Goal: Information Seeking & Learning: Learn about a topic

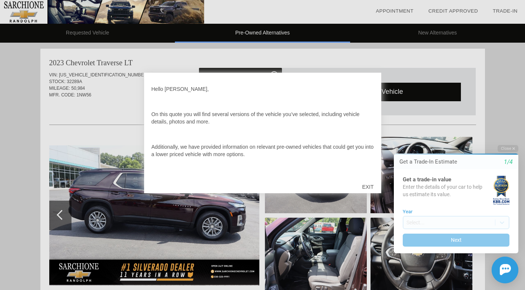
click at [368, 186] on div "EXIT" at bounding box center [368, 187] width 26 height 22
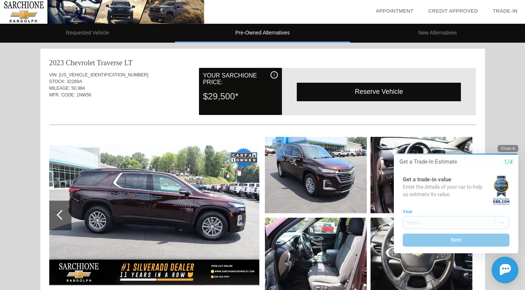
click at [509, 149] on button "Close" at bounding box center [508, 148] width 21 height 7
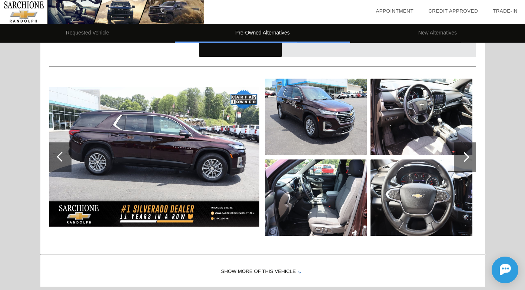
scroll to position [74, 0]
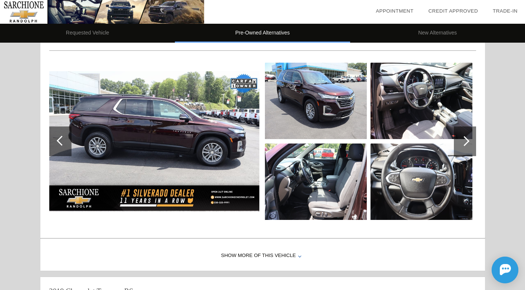
click at [218, 130] on img at bounding box center [154, 141] width 210 height 140
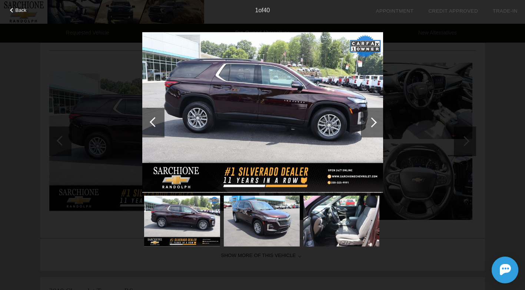
click at [375, 124] on div at bounding box center [372, 122] width 10 height 10
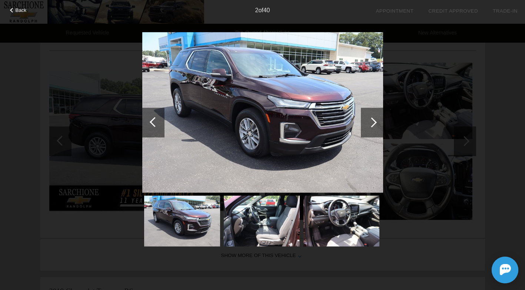
click at [291, 131] on img at bounding box center [262, 112] width 241 height 161
click at [373, 124] on div at bounding box center [372, 122] width 10 height 10
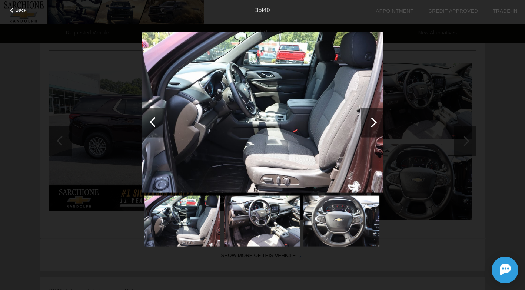
click at [165, 142] on img at bounding box center [262, 112] width 241 height 161
drag, startPoint x: 176, startPoint y: 144, endPoint x: 264, endPoint y: 162, distance: 90.1
click at [264, 162] on img at bounding box center [262, 112] width 241 height 161
click at [276, 162] on img at bounding box center [262, 112] width 241 height 161
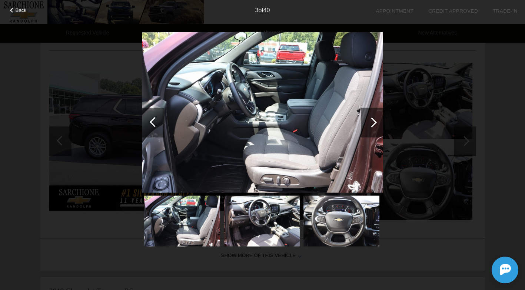
click at [153, 116] on div at bounding box center [153, 122] width 22 height 30
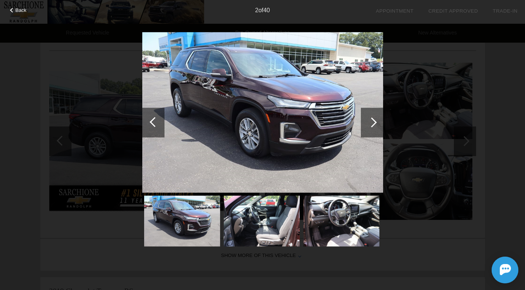
click at [153, 116] on div at bounding box center [153, 122] width 22 height 30
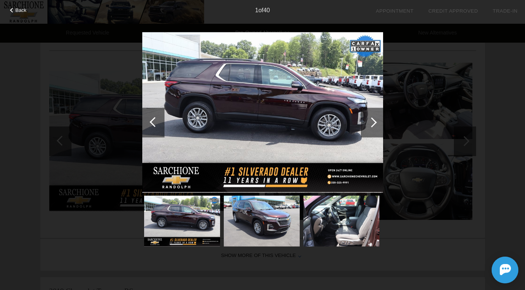
click at [153, 116] on div at bounding box center [153, 122] width 22 height 30
click at [16, 14] on div "Back 1 of 40" at bounding box center [262, 145] width 525 height 290
click at [19, 11] on span "Back" at bounding box center [21, 10] width 11 height 6
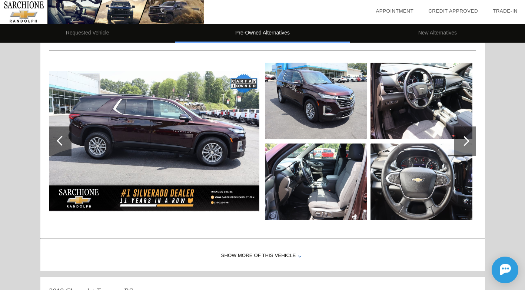
drag, startPoint x: 217, startPoint y: 124, endPoint x: 190, endPoint y: 145, distance: 33.7
click at [190, 145] on img at bounding box center [154, 141] width 210 height 140
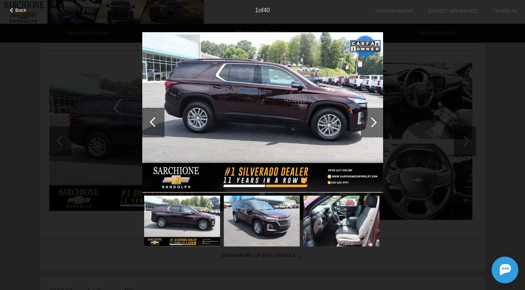
click at [223, 133] on img at bounding box center [262, 112] width 241 height 161
click at [19, 10] on span "Back" at bounding box center [21, 10] width 11 height 6
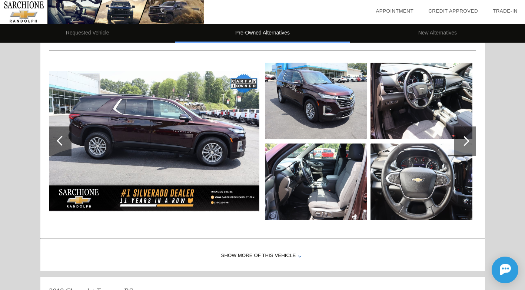
drag, startPoint x: 231, startPoint y: 112, endPoint x: 186, endPoint y: 153, distance: 60.6
click at [186, 153] on img at bounding box center [154, 141] width 210 height 140
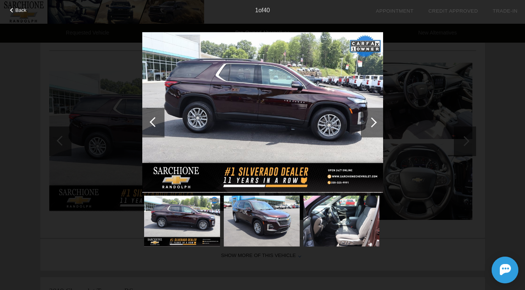
click at [266, 138] on img at bounding box center [262, 112] width 241 height 161
click at [265, 138] on img at bounding box center [262, 112] width 241 height 161
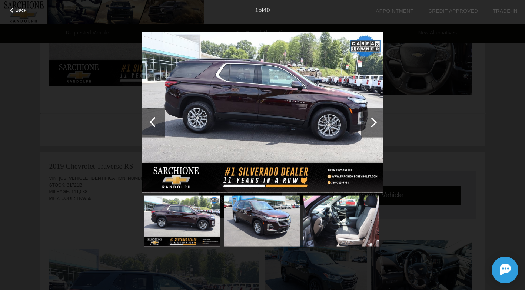
scroll to position [111, 0]
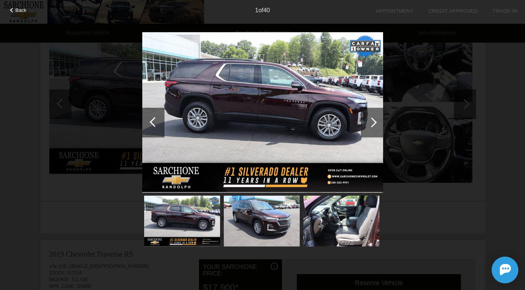
click at [397, 87] on div "Back 1 of 40" at bounding box center [262, 145] width 525 height 290
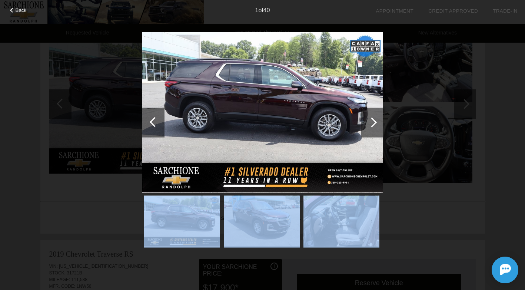
click at [397, 87] on div "Back 1 of 40" at bounding box center [262, 145] width 525 height 290
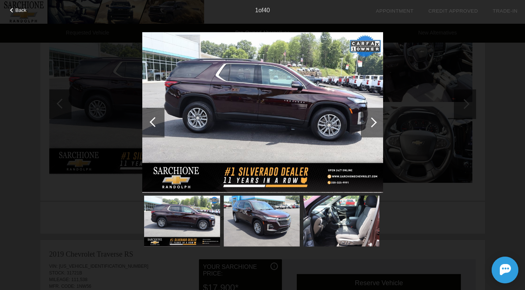
click at [370, 122] on div at bounding box center [372, 122] width 10 height 10
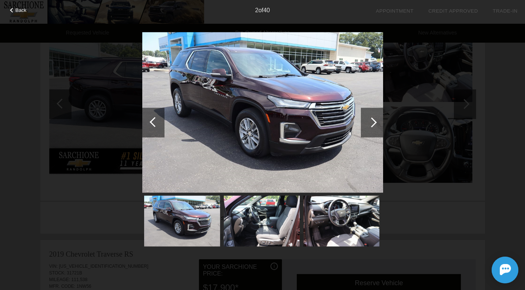
click at [370, 122] on div at bounding box center [372, 122] width 10 height 10
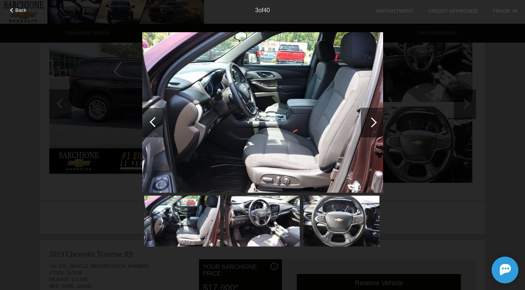
click at [370, 122] on div at bounding box center [372, 122] width 10 height 10
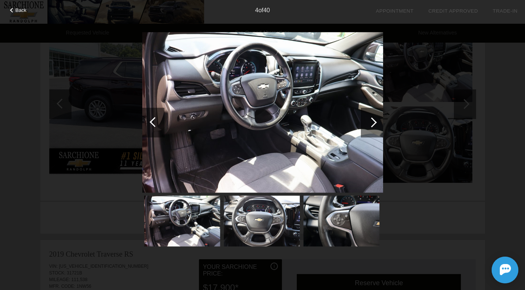
drag, startPoint x: 190, startPoint y: 206, endPoint x: 305, endPoint y: 170, distance: 120.0
click at [305, 170] on img at bounding box center [262, 112] width 241 height 161
click at [376, 122] on div at bounding box center [372, 122] width 10 height 10
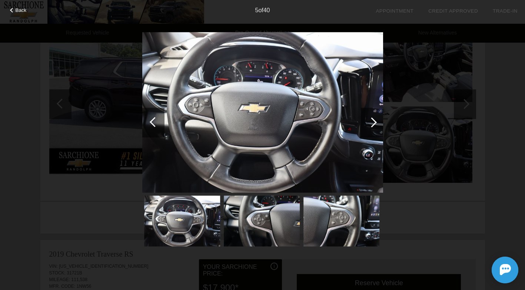
click at [376, 122] on div at bounding box center [372, 122] width 10 height 10
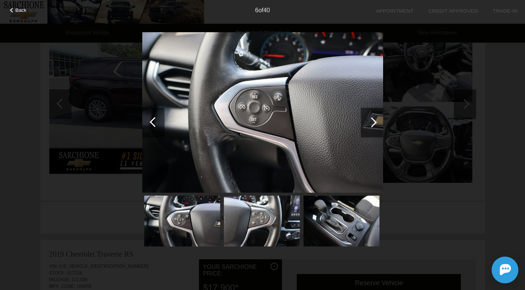
click at [376, 122] on div at bounding box center [372, 122] width 10 height 10
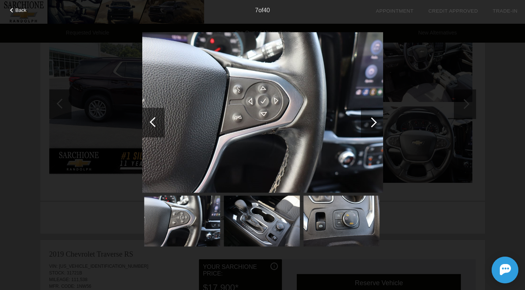
click at [376, 122] on div at bounding box center [372, 122] width 10 height 10
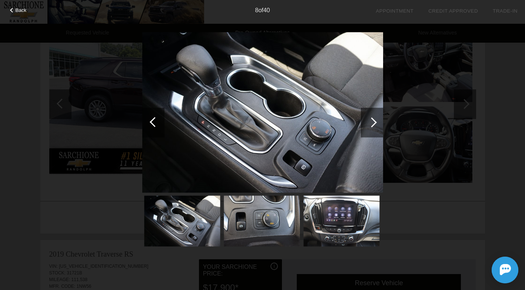
click at [376, 122] on div at bounding box center [372, 122] width 10 height 10
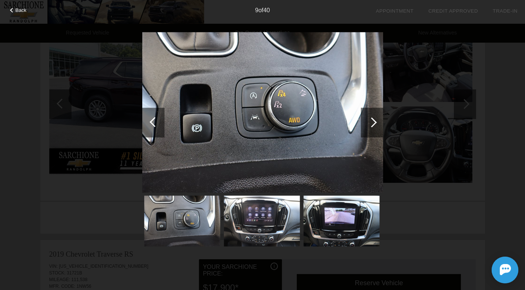
click at [149, 121] on div at bounding box center [153, 122] width 22 height 30
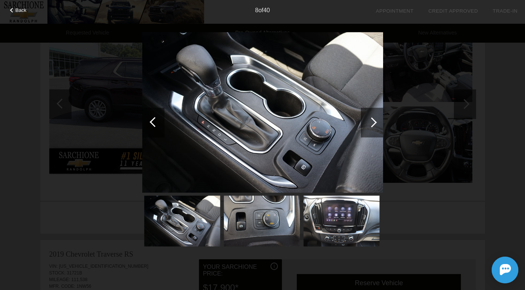
click at [372, 122] on div at bounding box center [372, 122] width 10 height 10
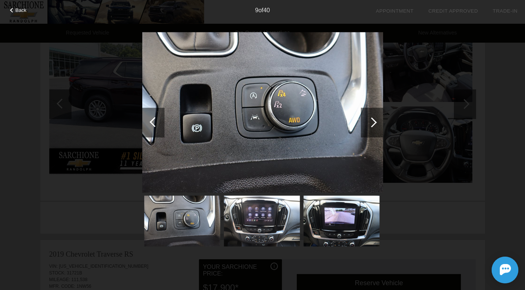
drag, startPoint x: 275, startPoint y: 125, endPoint x: 239, endPoint y: 133, distance: 36.2
drag, startPoint x: 239, startPoint y: 133, endPoint x: 227, endPoint y: 134, distance: 11.9
click at [227, 134] on img at bounding box center [262, 112] width 241 height 161
click at [227, 133] on img at bounding box center [262, 112] width 241 height 161
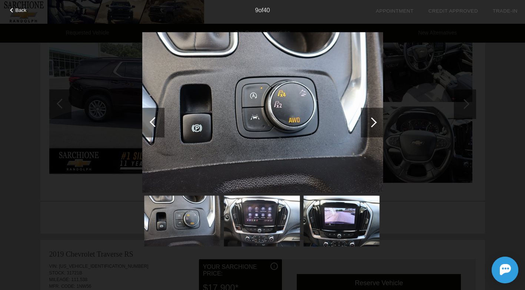
click at [227, 133] on img at bounding box center [262, 112] width 241 height 161
click at [375, 122] on div at bounding box center [372, 122] width 10 height 10
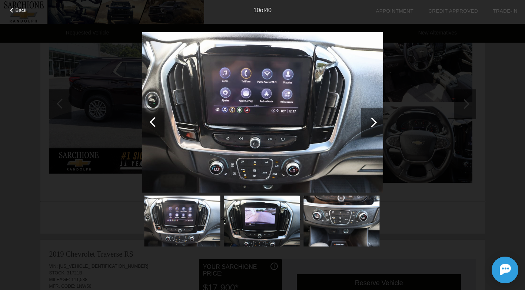
click at [375, 122] on div at bounding box center [372, 122] width 10 height 10
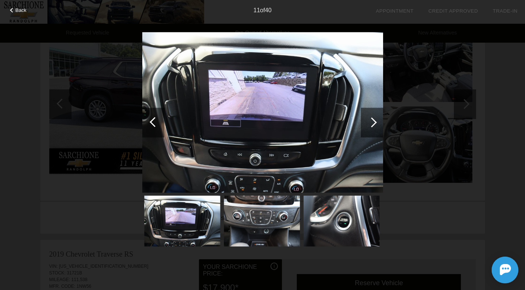
click at [375, 122] on div at bounding box center [372, 122] width 10 height 10
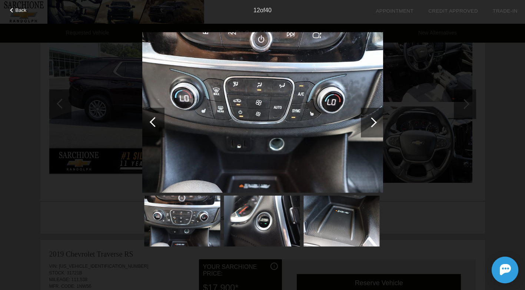
click at [375, 122] on div at bounding box center [372, 122] width 10 height 10
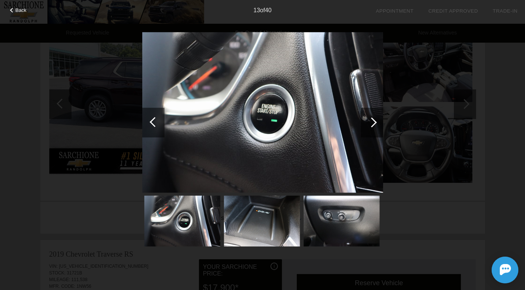
click at [375, 122] on div at bounding box center [372, 122] width 10 height 10
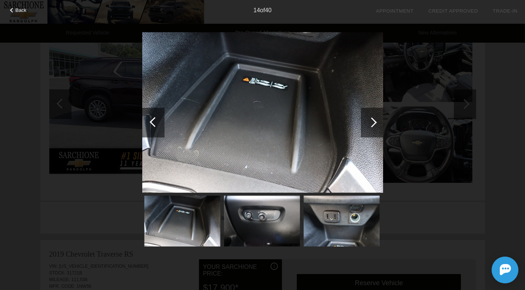
click at [375, 122] on div at bounding box center [372, 122] width 10 height 10
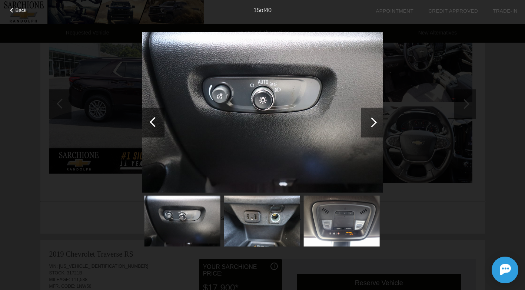
click at [375, 122] on div at bounding box center [372, 122] width 10 height 10
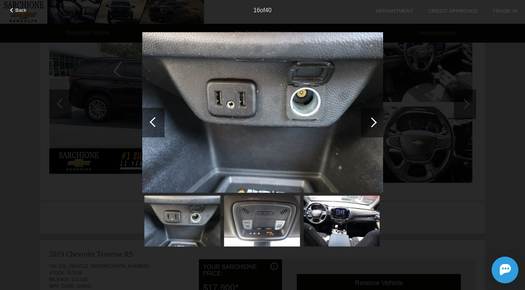
click at [375, 122] on div at bounding box center [372, 122] width 10 height 10
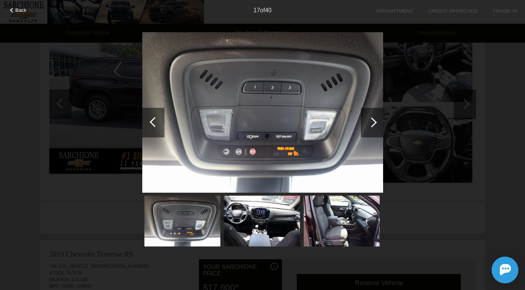
click at [375, 122] on div at bounding box center [372, 122] width 10 height 10
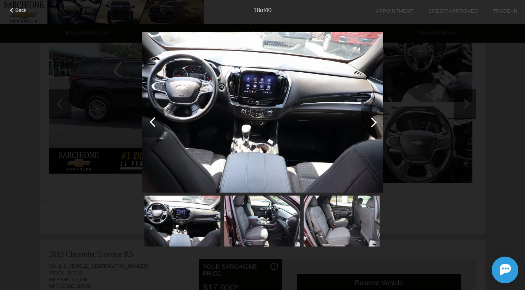
click at [375, 122] on div at bounding box center [372, 122] width 10 height 10
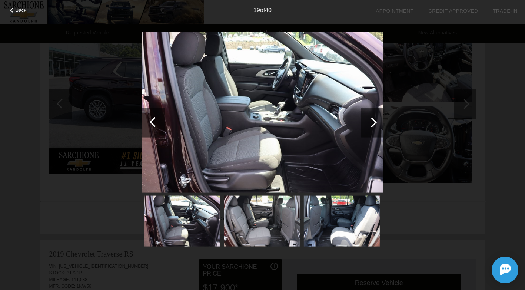
click at [375, 122] on div at bounding box center [372, 122] width 10 height 10
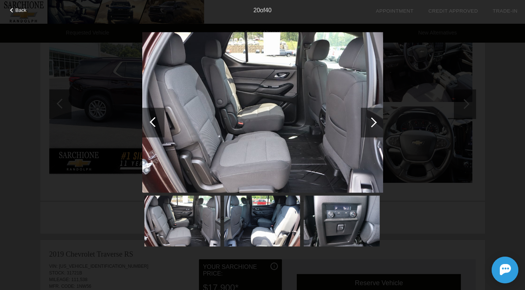
click at [375, 122] on div at bounding box center [372, 122] width 10 height 10
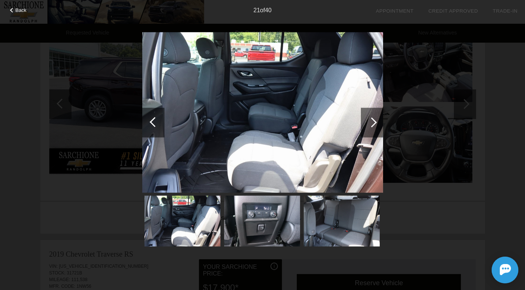
click at [375, 122] on div at bounding box center [372, 122] width 10 height 10
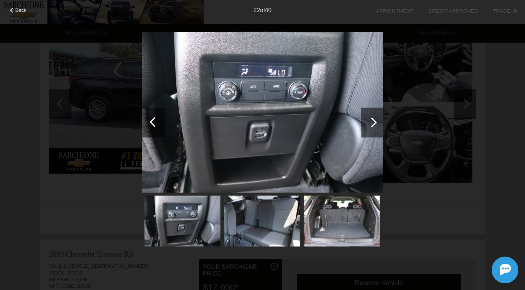
click at [375, 122] on div at bounding box center [372, 122] width 10 height 10
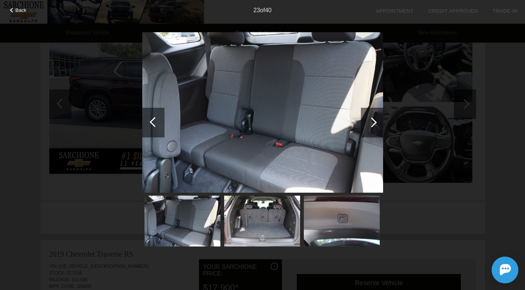
click at [373, 124] on div at bounding box center [372, 122] width 10 height 10
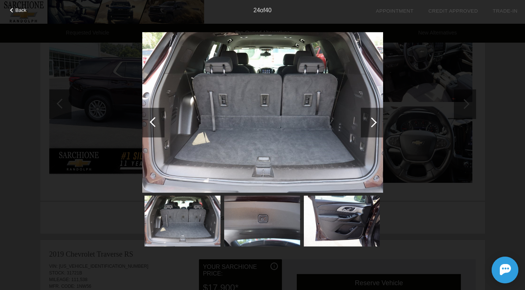
click at [373, 124] on div at bounding box center [372, 122] width 10 height 10
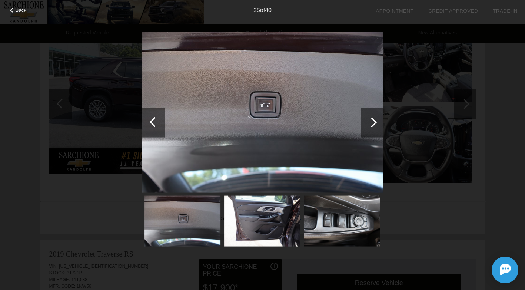
click at [373, 124] on div at bounding box center [372, 122] width 10 height 10
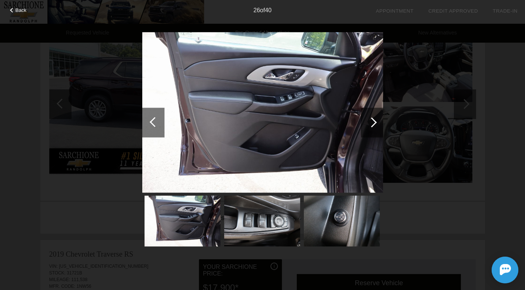
click at [373, 124] on div at bounding box center [372, 122] width 10 height 10
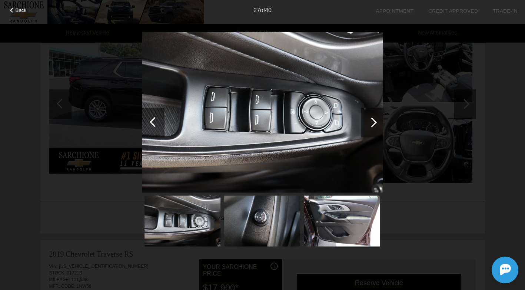
click at [373, 124] on div at bounding box center [372, 122] width 10 height 10
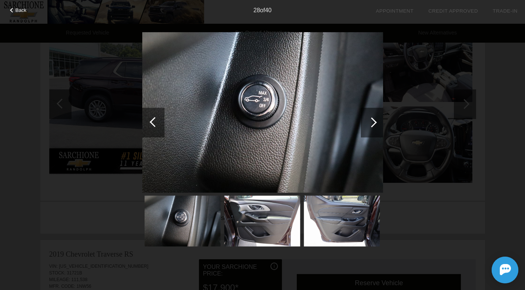
click at [373, 124] on div at bounding box center [372, 122] width 10 height 10
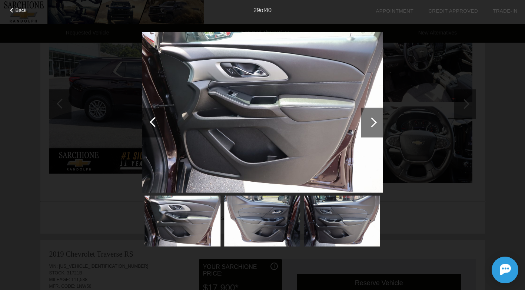
click at [373, 124] on div at bounding box center [372, 122] width 10 height 10
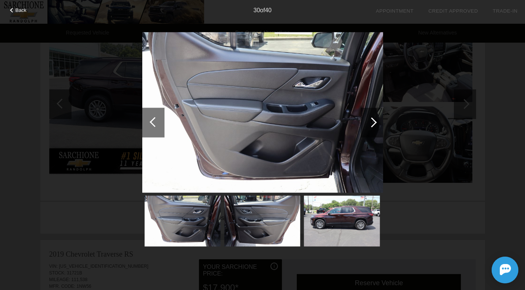
click at [373, 124] on div at bounding box center [372, 122] width 10 height 10
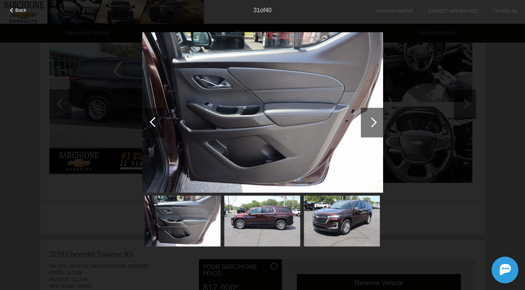
click at [371, 124] on div at bounding box center [372, 122] width 10 height 10
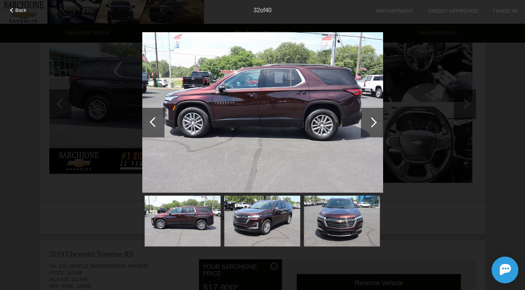
click at [371, 124] on div at bounding box center [372, 122] width 10 height 10
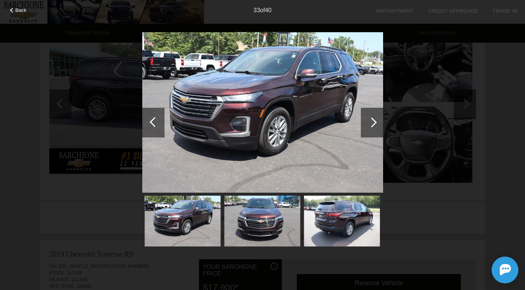
click at [371, 124] on div at bounding box center [372, 122] width 10 height 10
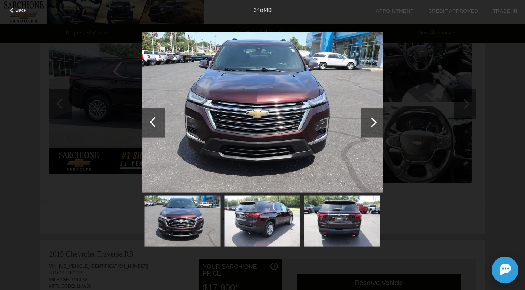
click at [371, 124] on div at bounding box center [372, 122] width 10 height 10
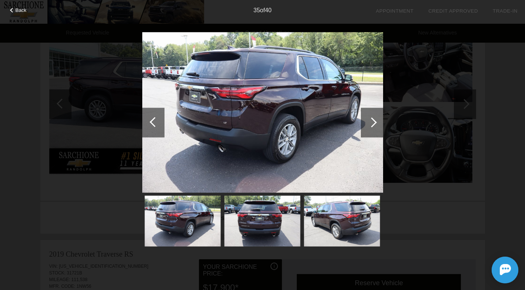
click at [371, 124] on div at bounding box center [372, 122] width 10 height 10
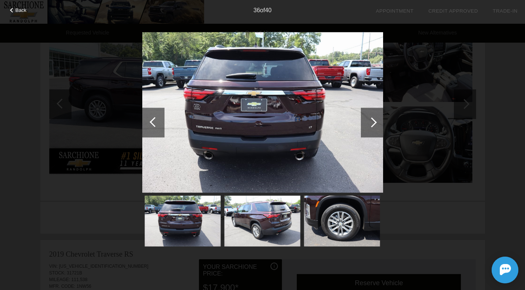
click at [371, 124] on div at bounding box center [372, 122] width 10 height 10
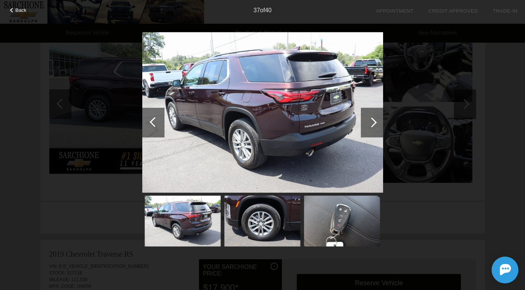
click at [371, 124] on div at bounding box center [372, 122] width 10 height 10
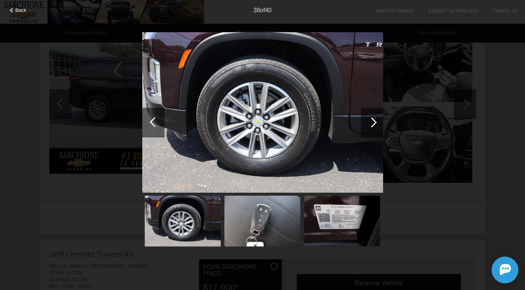
click at [371, 124] on div at bounding box center [372, 122] width 10 height 10
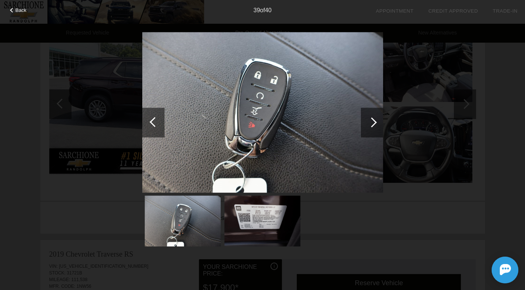
click at [147, 116] on div at bounding box center [153, 122] width 22 height 30
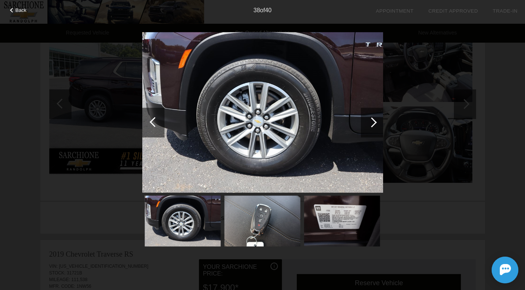
click at [372, 124] on div at bounding box center [372, 122] width 10 height 10
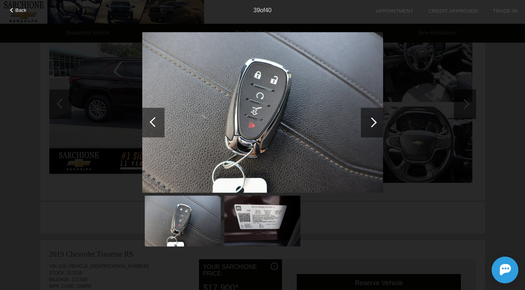
click at [372, 124] on div at bounding box center [372, 122] width 10 height 10
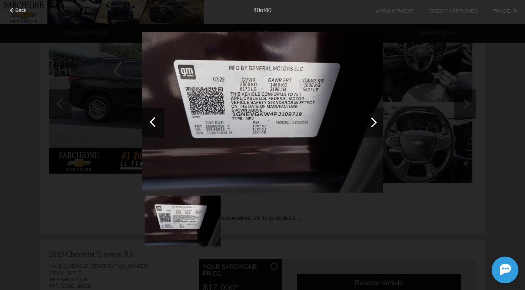
click at [372, 124] on div at bounding box center [372, 122] width 10 height 10
click at [370, 118] on div at bounding box center [372, 122] width 22 height 30
click at [152, 118] on div at bounding box center [153, 122] width 22 height 30
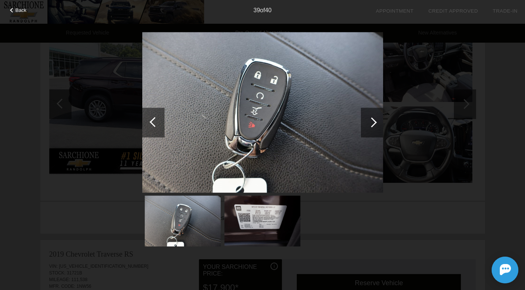
click at [152, 118] on div at bounding box center [153, 122] width 22 height 30
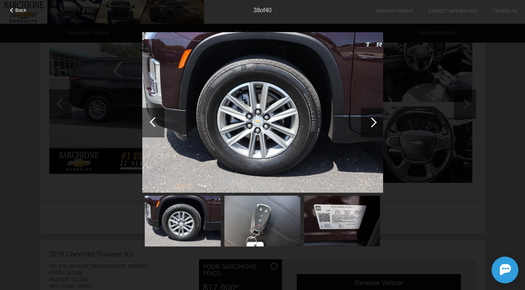
click at [152, 118] on div at bounding box center [153, 122] width 22 height 30
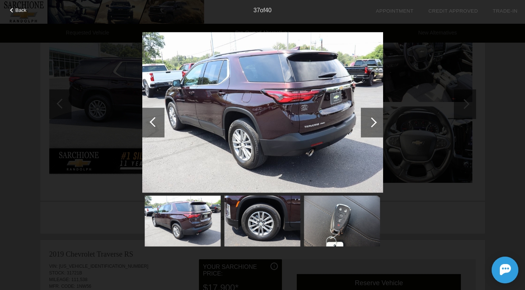
click at [152, 118] on div at bounding box center [153, 122] width 22 height 30
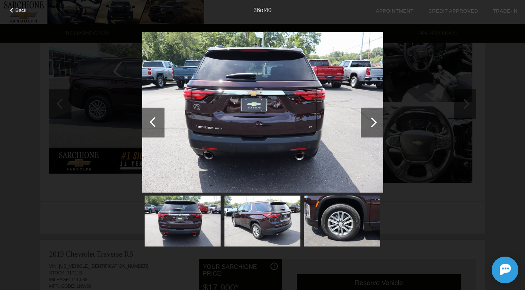
click at [152, 118] on div at bounding box center [153, 122] width 22 height 30
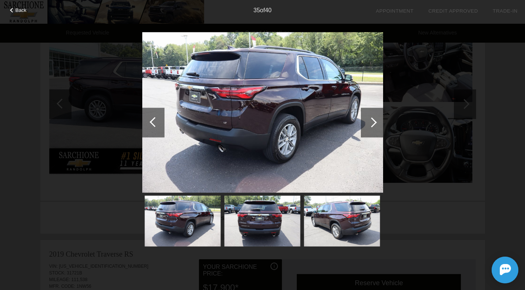
click at [152, 118] on div at bounding box center [153, 122] width 22 height 30
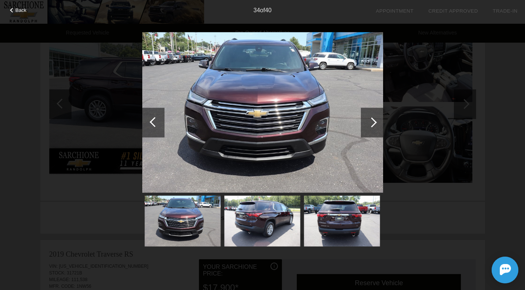
click at [152, 118] on div at bounding box center [153, 122] width 22 height 30
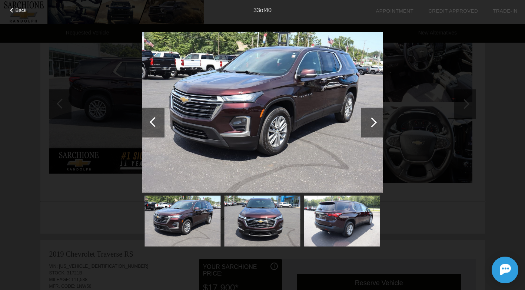
click at [152, 118] on div at bounding box center [153, 122] width 22 height 30
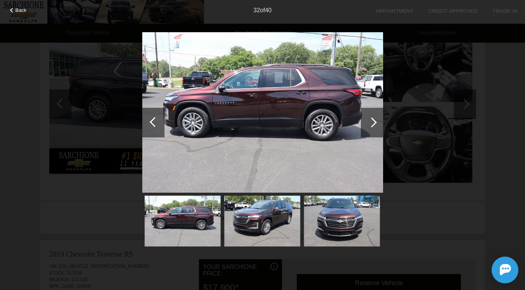
click at [152, 118] on div at bounding box center [153, 122] width 22 height 30
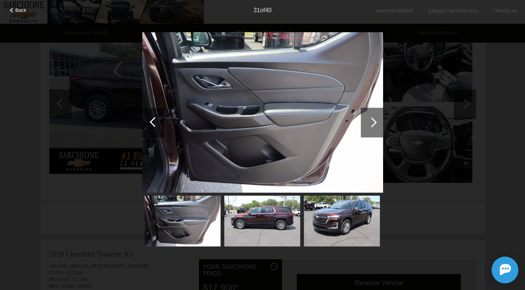
click at [152, 118] on div at bounding box center [153, 122] width 22 height 30
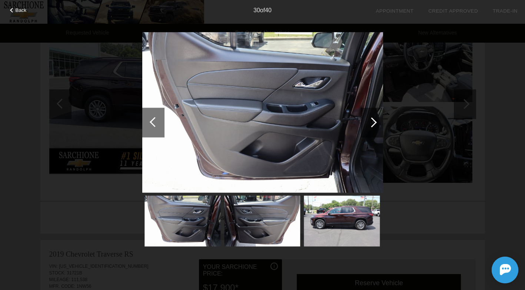
click at [152, 118] on div at bounding box center [153, 122] width 22 height 30
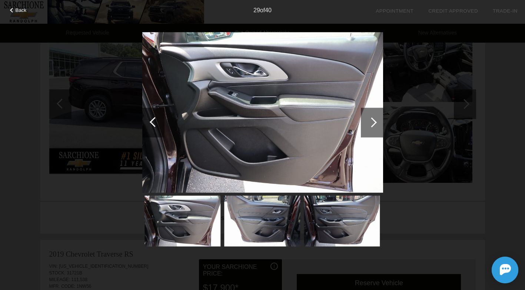
click at [152, 118] on div at bounding box center [153, 122] width 22 height 30
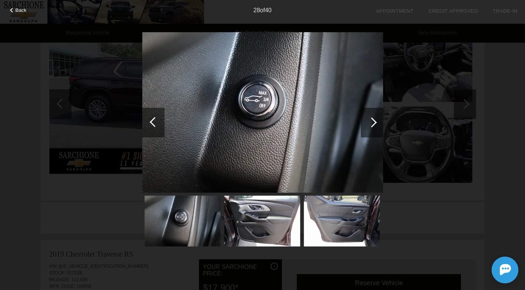
click at [16, 9] on span "Back" at bounding box center [21, 10] width 11 height 6
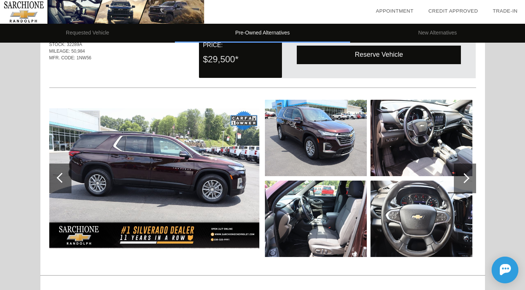
scroll to position [0, 0]
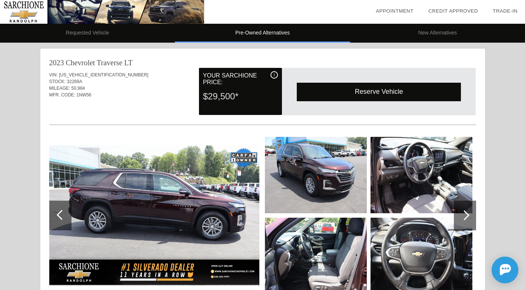
click at [182, 161] on img at bounding box center [154, 215] width 210 height 140
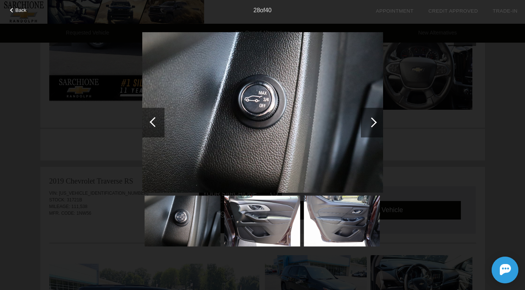
scroll to position [185, 0]
click at [23, 8] on span "Back" at bounding box center [21, 10] width 11 height 6
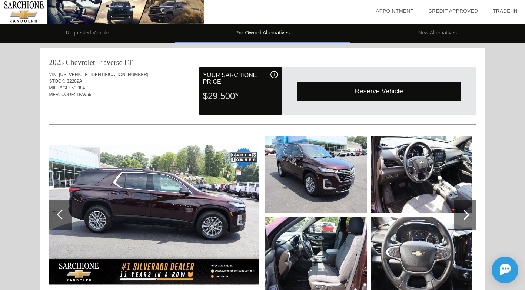
scroll to position [0, 0]
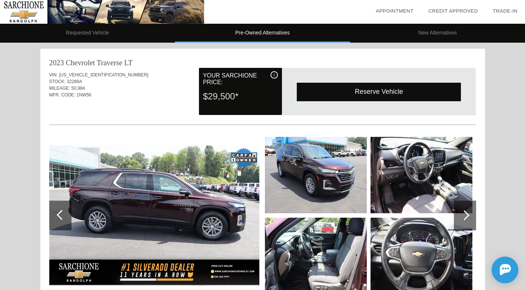
click at [276, 73] on div "i" at bounding box center [273, 74] width 7 height 7
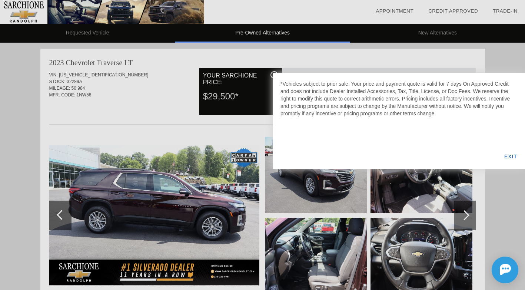
click at [513, 157] on div "EXIT" at bounding box center [510, 156] width 29 height 25
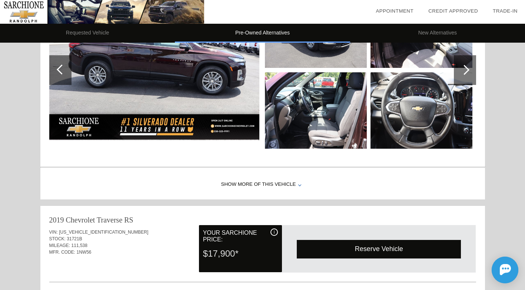
scroll to position [148, 0]
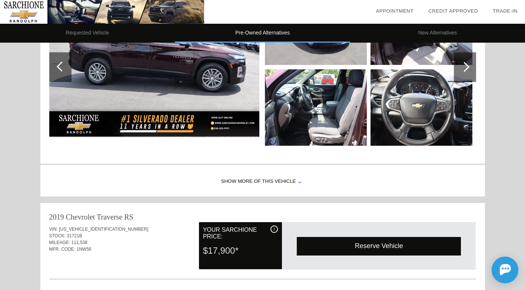
click at [244, 182] on div "Show More of this Vehicle" at bounding box center [262, 182] width 445 height 30
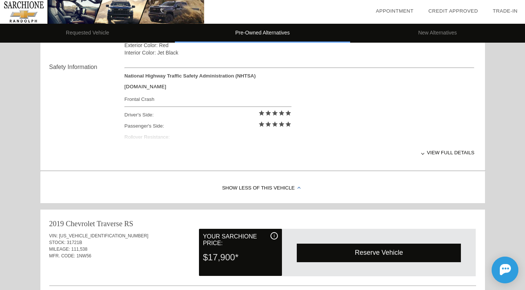
scroll to position [296, 0]
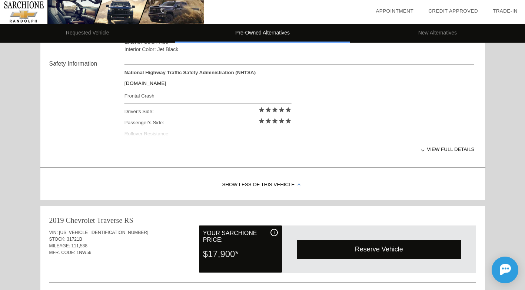
click at [454, 150] on div "View full details" at bounding box center [299, 149] width 350 height 18
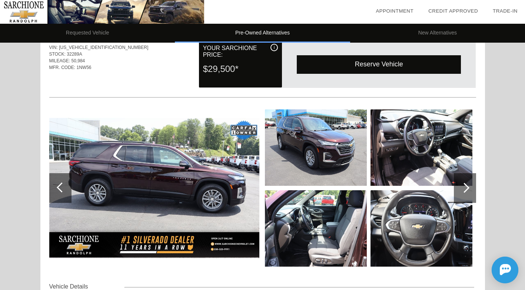
scroll to position [0, 0]
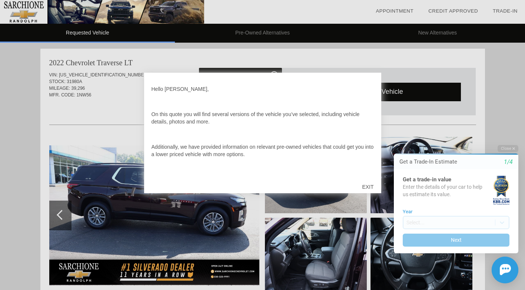
click at [368, 185] on div "EXIT" at bounding box center [368, 187] width 26 height 22
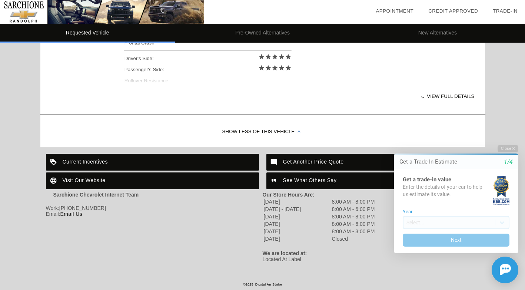
scroll to position [355, 0]
drag, startPoint x: 514, startPoint y: 147, endPoint x: 888, endPoint y: 285, distance: 399.5
click at [514, 147] on icon "button" at bounding box center [513, 148] width 3 height 4
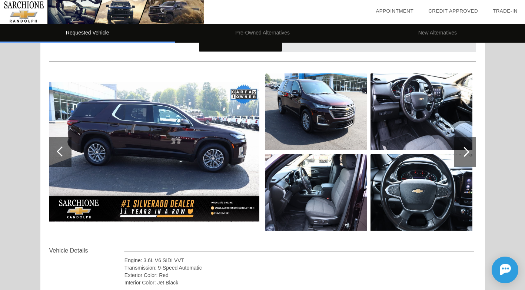
scroll to position [58, 0]
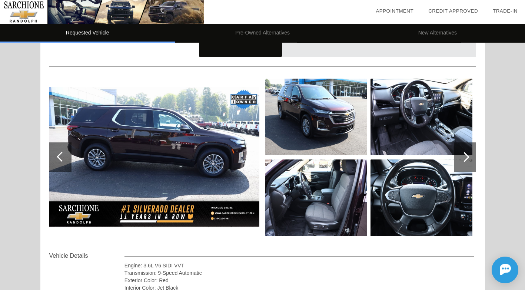
click at [152, 136] on img at bounding box center [154, 157] width 210 height 140
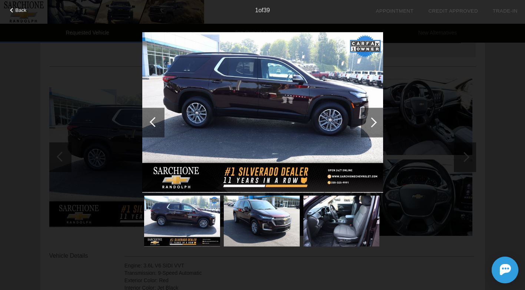
click at [377, 122] on div at bounding box center [372, 122] width 22 height 30
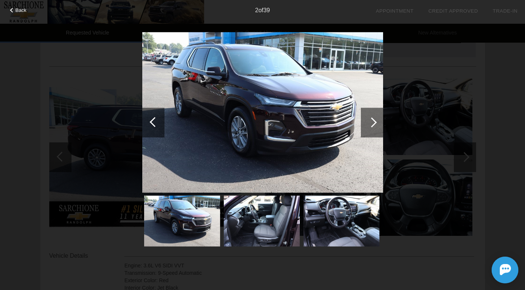
click at [377, 122] on div at bounding box center [372, 122] width 22 height 30
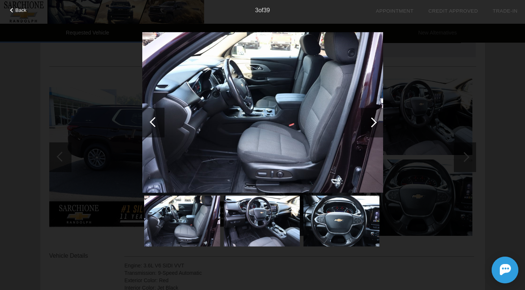
click at [377, 122] on div at bounding box center [372, 122] width 22 height 30
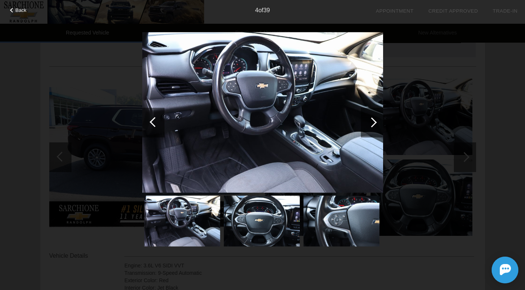
click at [377, 122] on div at bounding box center [372, 122] width 22 height 30
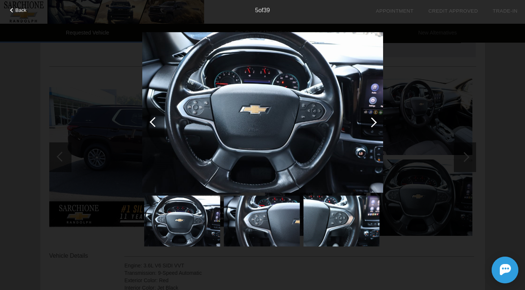
click at [377, 122] on div at bounding box center [372, 122] width 22 height 30
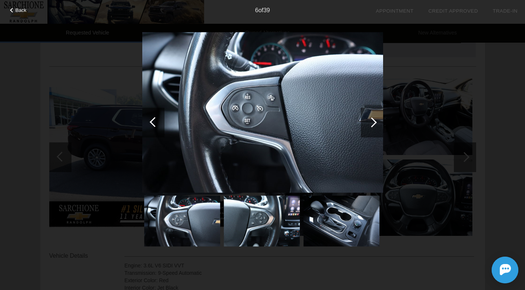
click at [377, 122] on div at bounding box center [372, 122] width 22 height 30
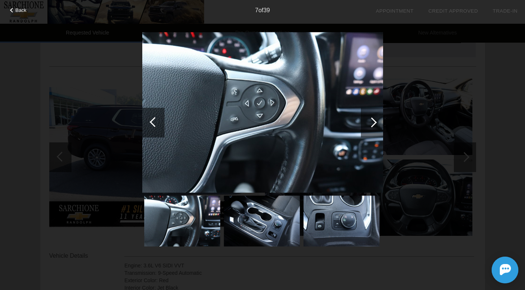
click at [377, 122] on div at bounding box center [372, 122] width 22 height 30
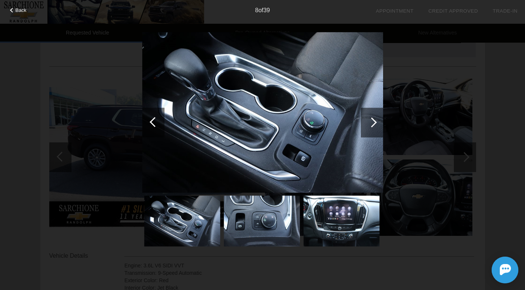
click at [377, 122] on div at bounding box center [372, 122] width 22 height 30
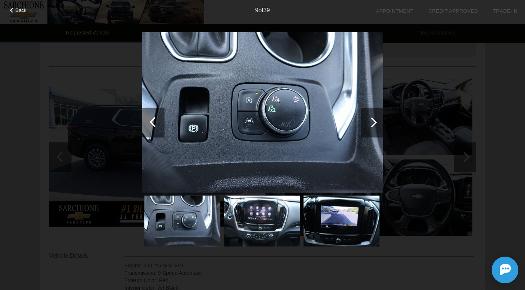
click at [377, 122] on div at bounding box center [372, 122] width 22 height 30
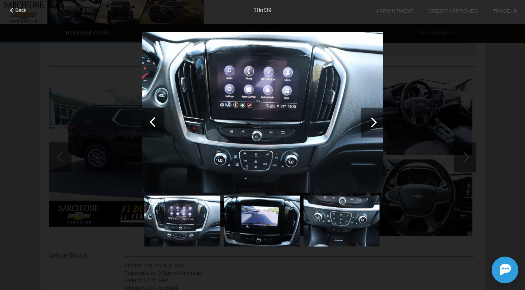
click at [377, 122] on div at bounding box center [372, 122] width 22 height 30
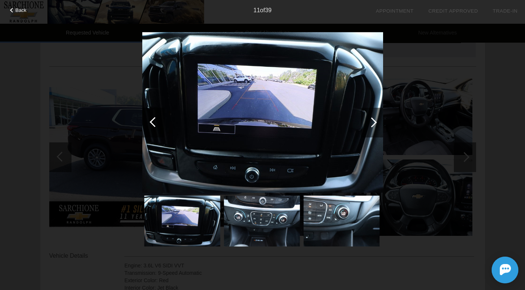
click at [377, 122] on div at bounding box center [372, 122] width 22 height 30
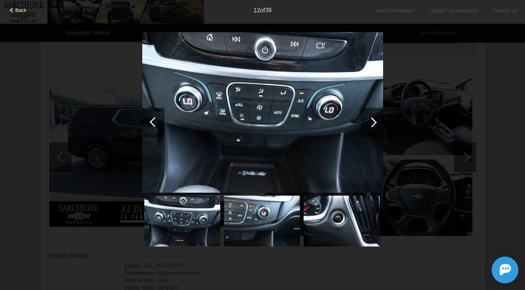
click at [377, 122] on div at bounding box center [372, 122] width 22 height 30
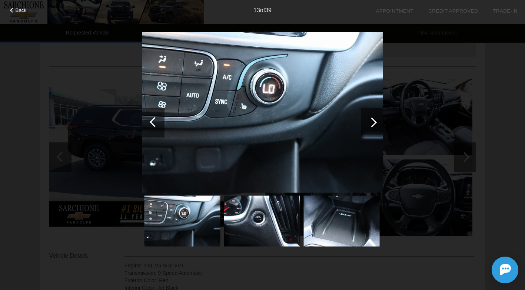
click at [369, 120] on div at bounding box center [372, 122] width 10 height 10
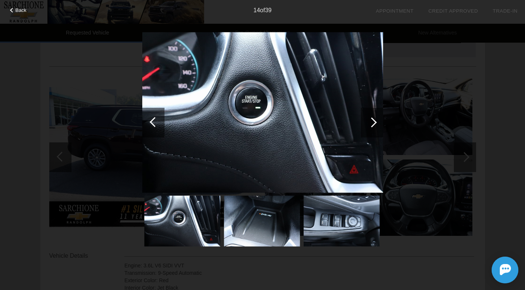
click at [369, 120] on div at bounding box center [372, 122] width 10 height 10
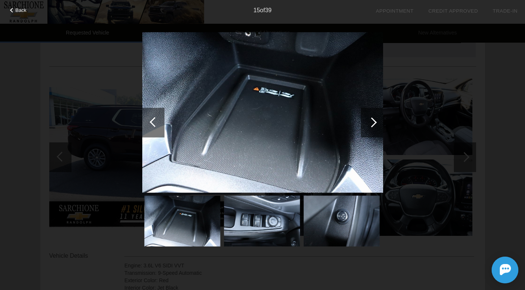
click at [369, 120] on div at bounding box center [372, 122] width 10 height 10
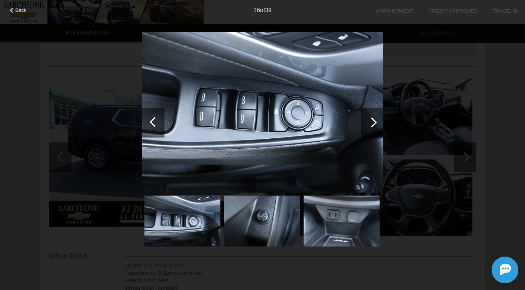
click at [369, 120] on div at bounding box center [372, 122] width 10 height 10
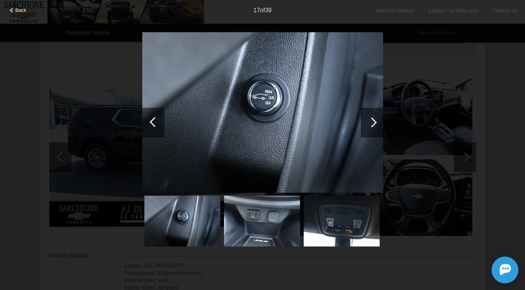
click at [369, 120] on div at bounding box center [372, 122] width 10 height 10
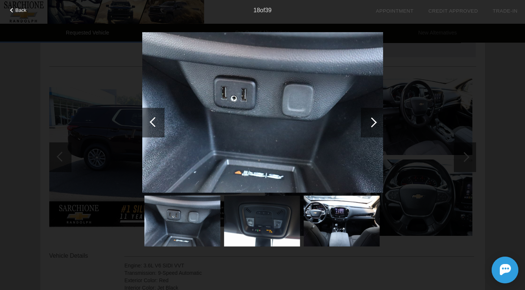
click at [369, 120] on div at bounding box center [372, 122] width 10 height 10
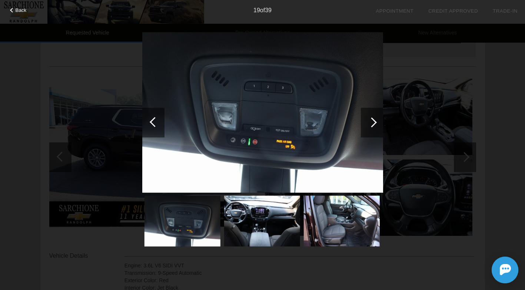
click at [369, 120] on div at bounding box center [372, 122] width 10 height 10
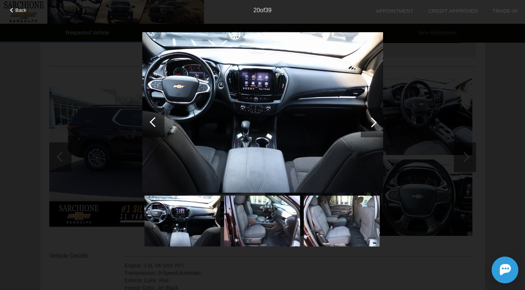
click at [158, 120] on div at bounding box center [155, 122] width 10 height 10
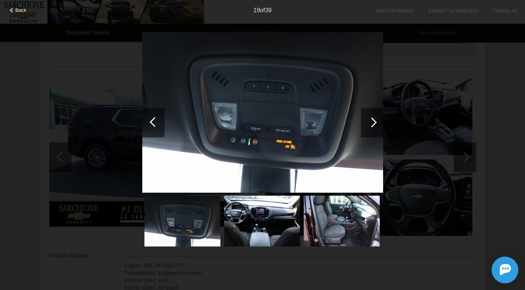
click at [371, 124] on div at bounding box center [372, 122] width 10 height 10
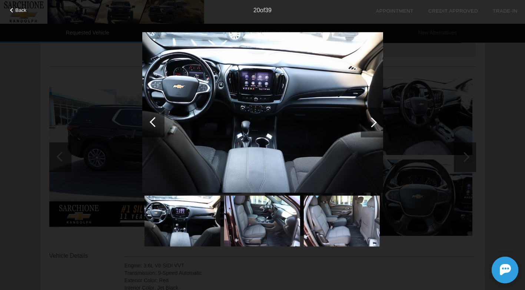
click at [371, 124] on div at bounding box center [372, 122] width 10 height 10
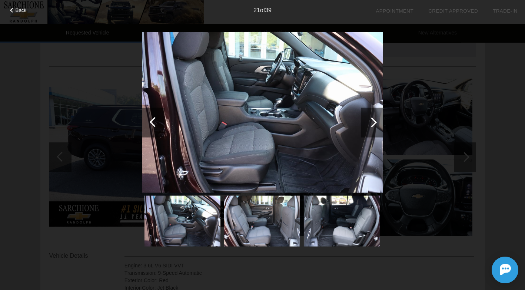
click at [371, 124] on div at bounding box center [372, 122] width 10 height 10
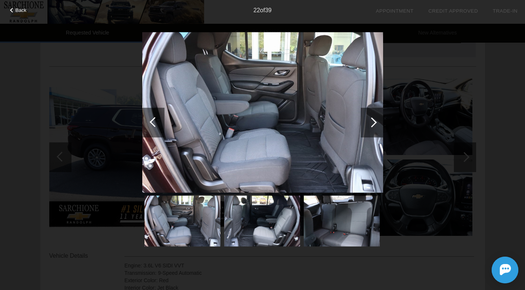
click at [371, 124] on div at bounding box center [372, 122] width 10 height 10
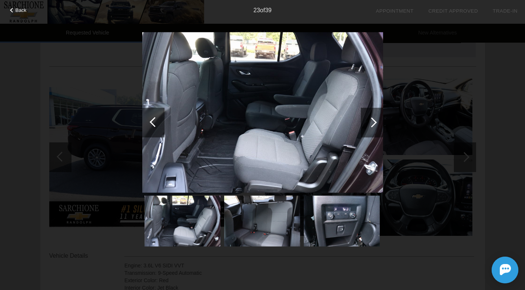
click at [371, 124] on div at bounding box center [372, 122] width 10 height 10
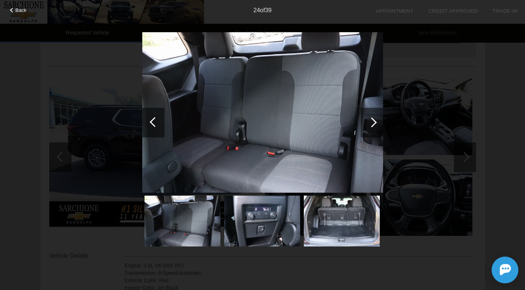
click at [371, 124] on div at bounding box center [372, 122] width 10 height 10
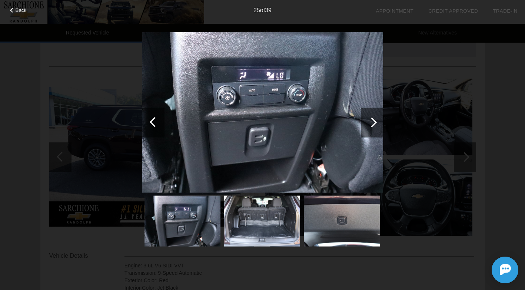
click at [371, 124] on div at bounding box center [372, 122] width 10 height 10
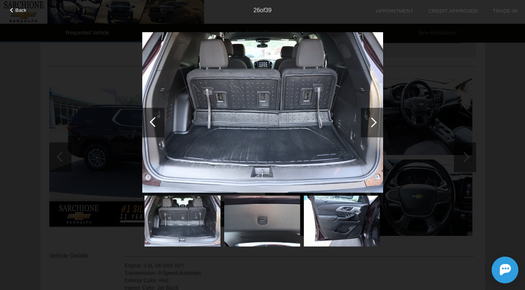
click at [371, 124] on div at bounding box center [372, 122] width 10 height 10
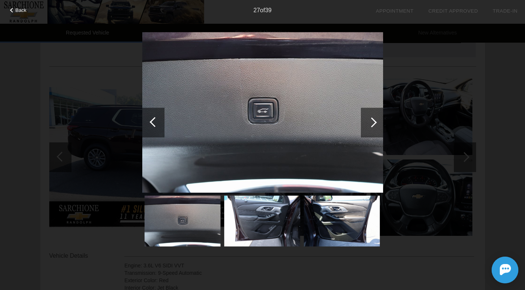
click at [371, 124] on div at bounding box center [372, 122] width 10 height 10
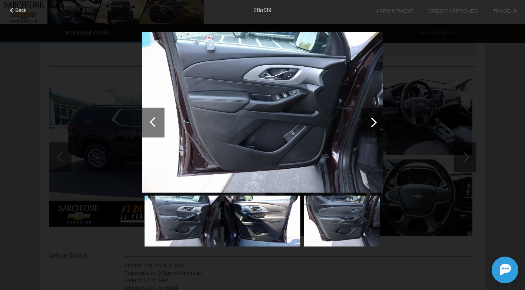
click at [371, 124] on div at bounding box center [372, 122] width 10 height 10
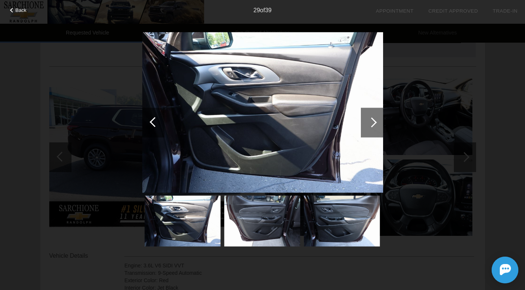
click at [371, 124] on div at bounding box center [372, 122] width 10 height 10
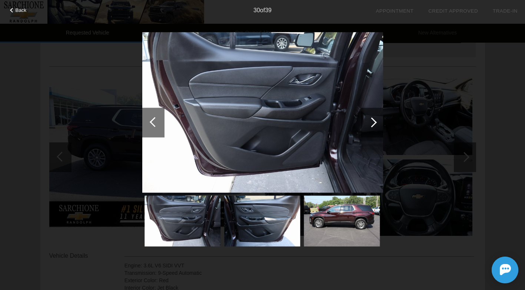
click at [371, 124] on div at bounding box center [372, 122] width 10 height 10
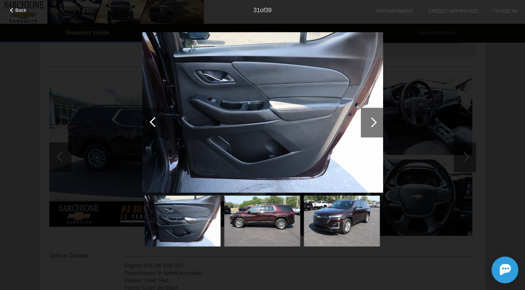
click at [371, 124] on div at bounding box center [372, 122] width 10 height 10
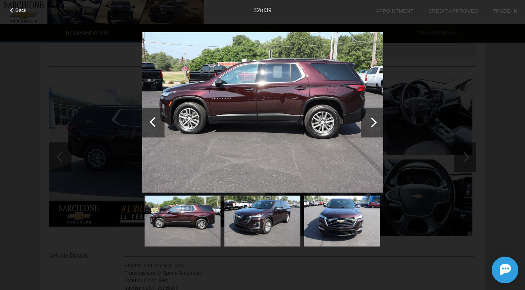
click at [371, 124] on div at bounding box center [372, 122] width 10 height 10
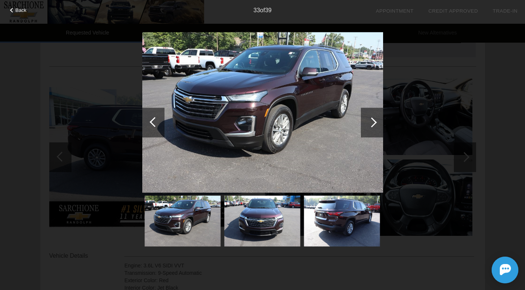
click at [371, 124] on div at bounding box center [372, 122] width 10 height 10
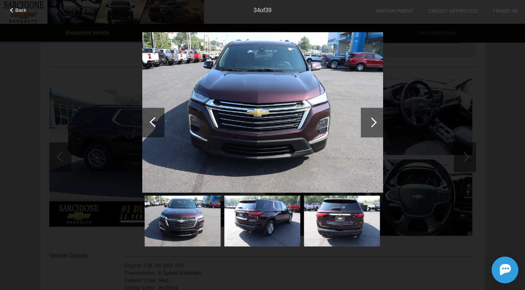
click at [371, 124] on div at bounding box center [372, 122] width 10 height 10
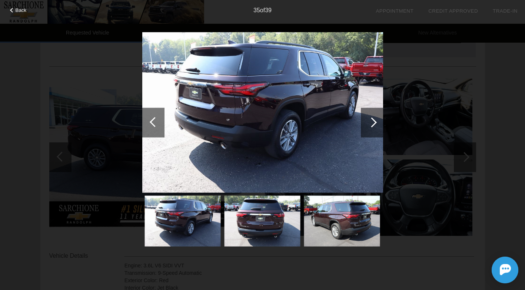
click at [371, 124] on div at bounding box center [372, 122] width 10 height 10
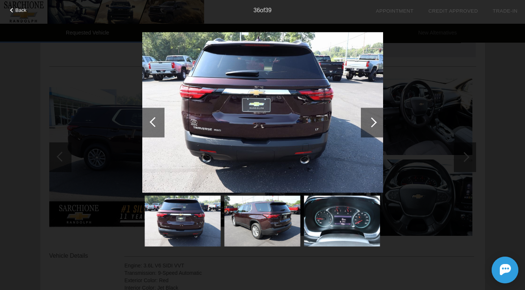
click at [371, 124] on div at bounding box center [372, 122] width 10 height 10
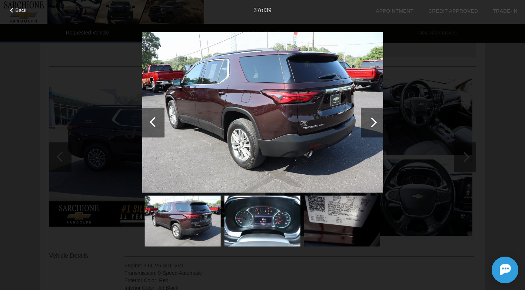
click at [371, 124] on div at bounding box center [372, 122] width 10 height 10
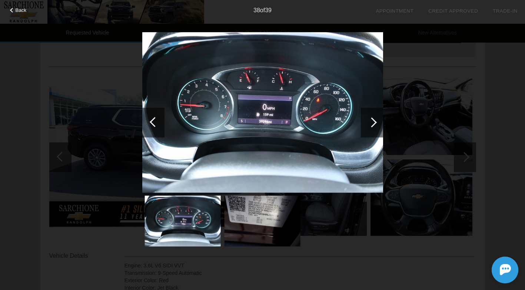
click at [371, 124] on div at bounding box center [372, 122] width 10 height 10
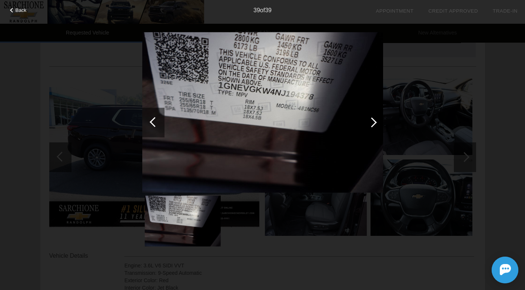
click at [371, 124] on div at bounding box center [372, 122] width 10 height 10
click at [10, 9] on div "Back" at bounding box center [18, 9] width 37 height 4
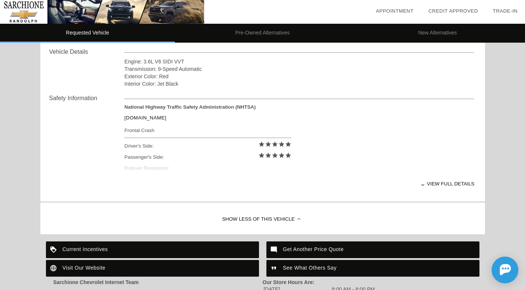
scroll to position [243, 0]
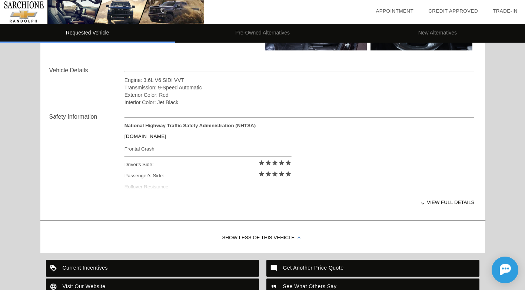
click at [450, 203] on div "View full details" at bounding box center [299, 202] width 350 height 18
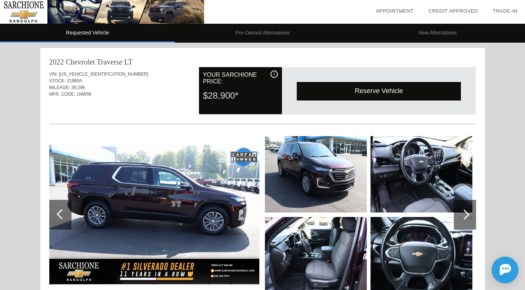
scroll to position [0, 0]
